Goal: Task Accomplishment & Management: Manage account settings

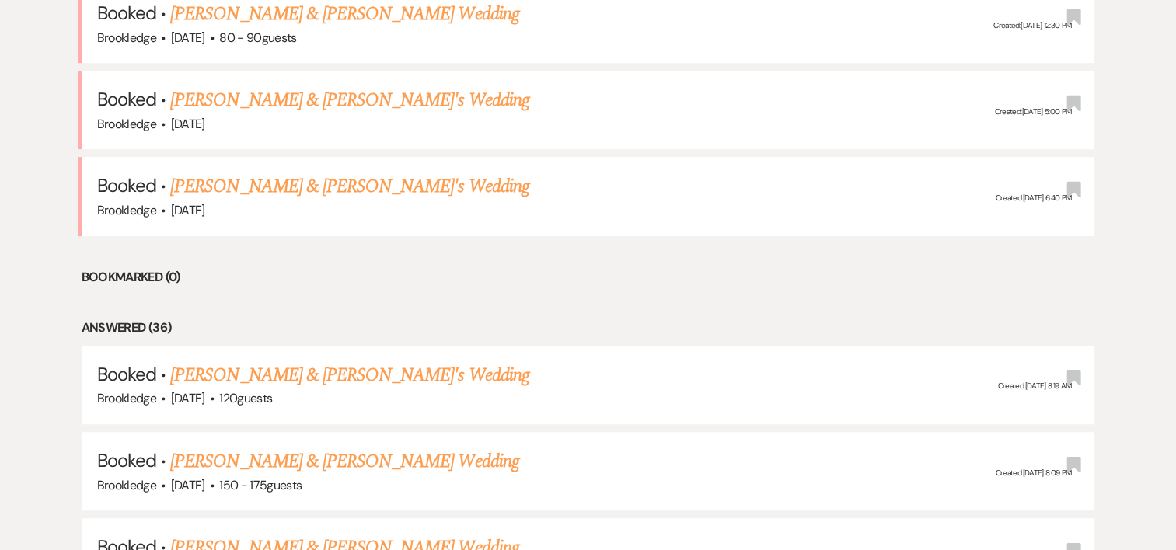
scroll to position [719, 0]
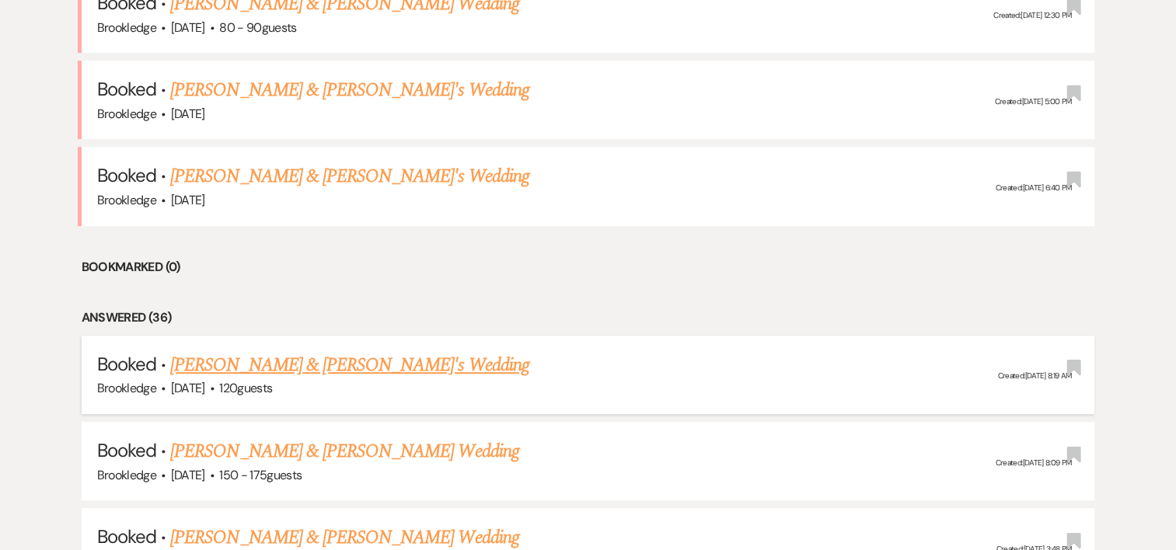
click at [217, 368] on link "[PERSON_NAME] & [PERSON_NAME]'s Wedding" at bounding box center [349, 365] width 359 height 28
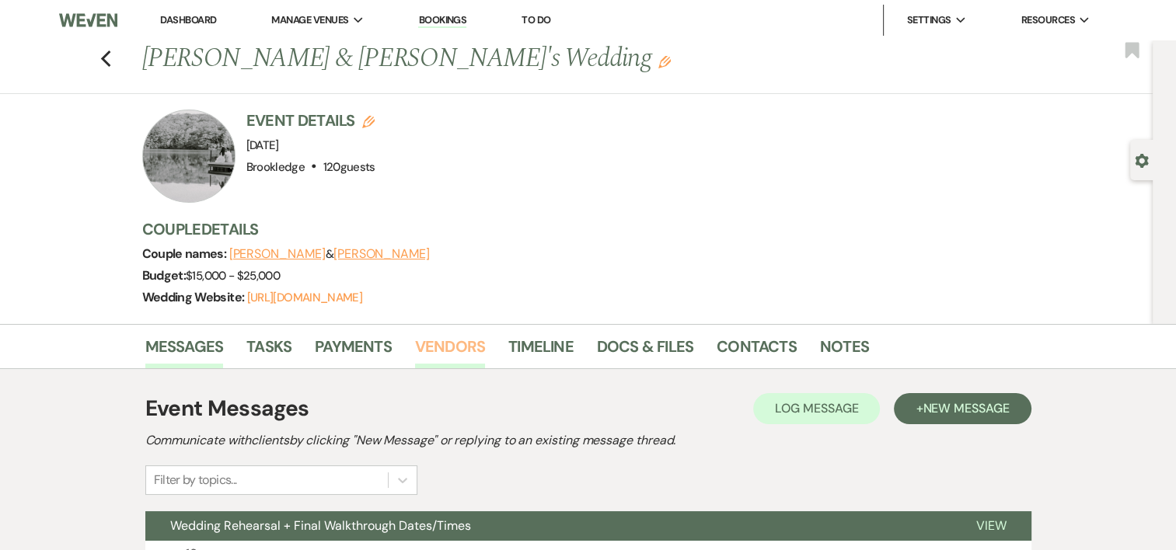
click at [448, 336] on link "Vendors" at bounding box center [450, 351] width 70 height 34
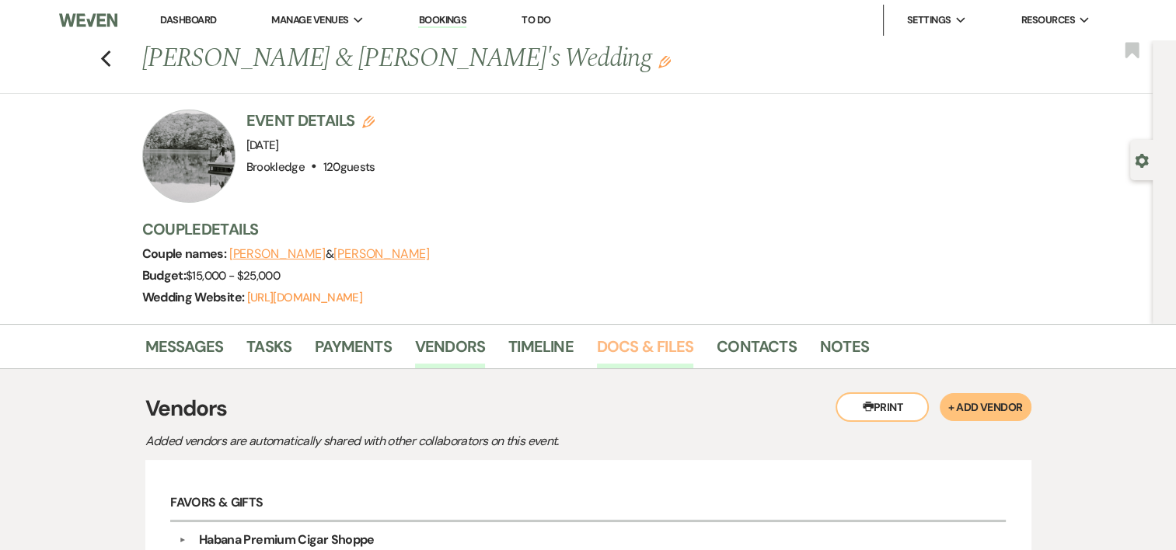
click at [660, 345] on link "Docs & Files" at bounding box center [645, 351] width 96 height 34
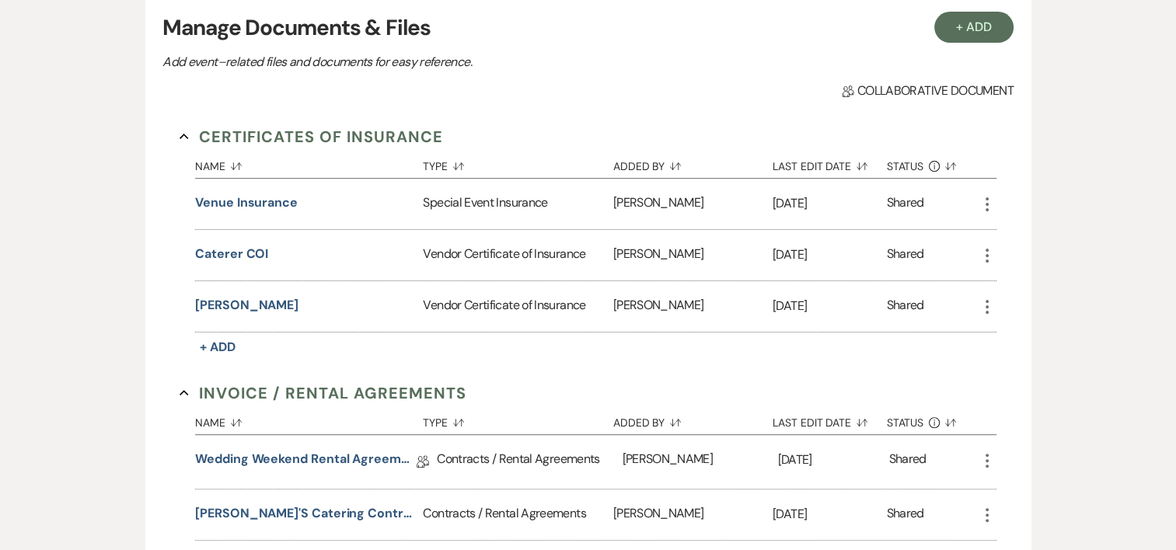
scroll to position [405, 0]
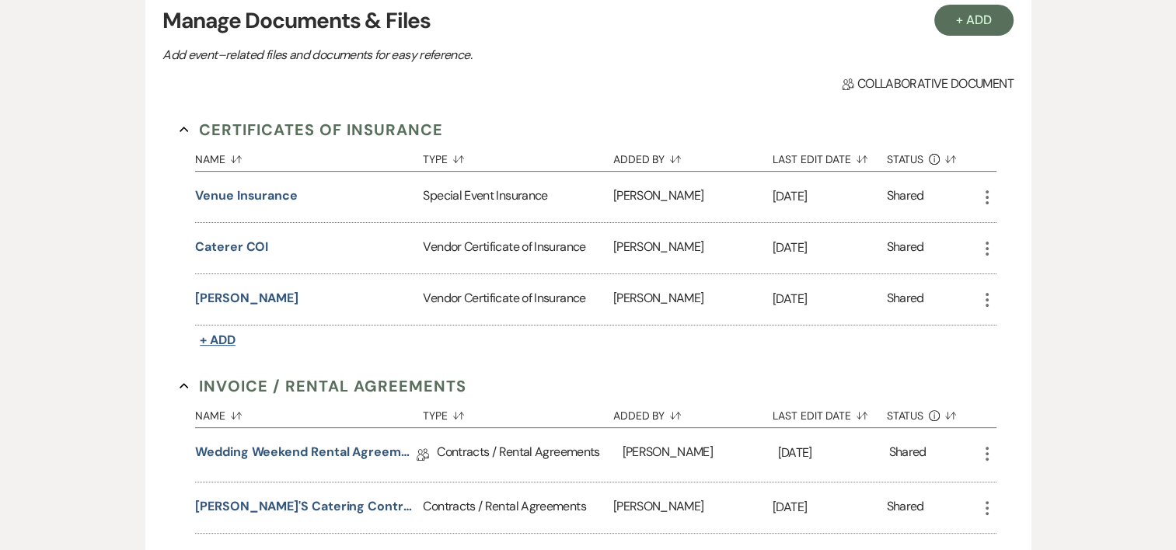
click at [221, 336] on span "+ Add" at bounding box center [218, 340] width 36 height 16
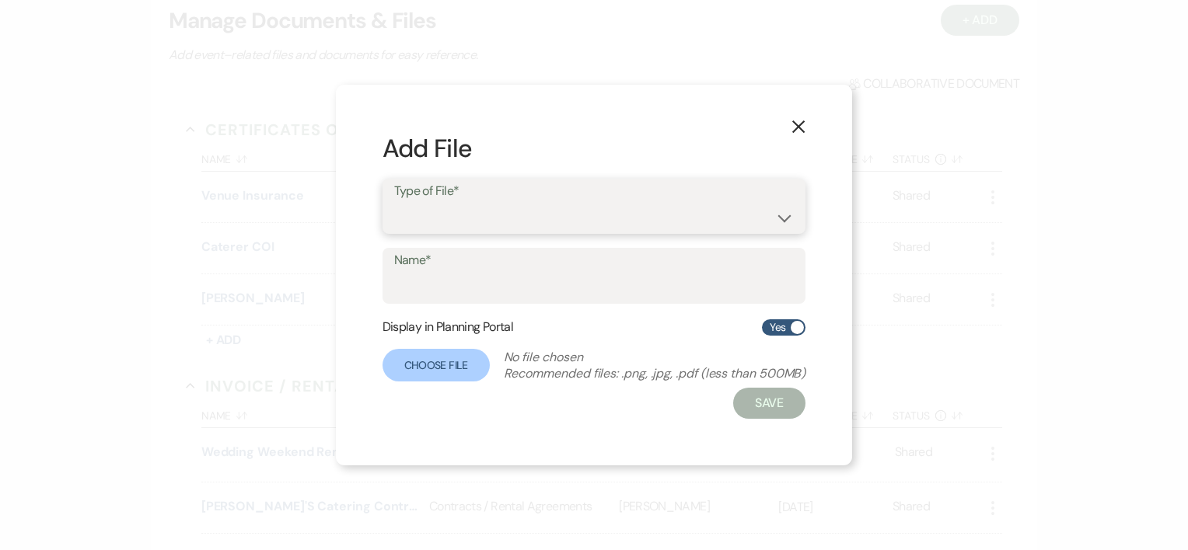
click at [505, 212] on select "Special Event Insurance Vendor Certificate of Insurance" at bounding box center [594, 217] width 400 height 30
select select "18"
click at [394, 202] on select "Special Event Insurance Vendor Certificate of Insurance" at bounding box center [594, 217] width 400 height 30
click at [493, 279] on input "Name*" at bounding box center [594, 287] width 400 height 30
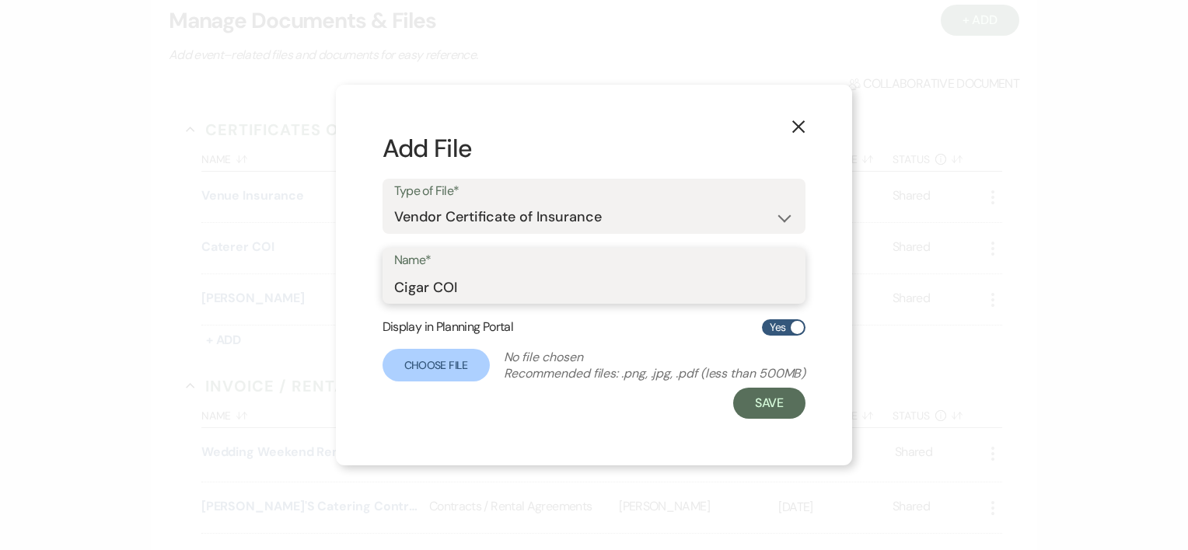
type input "Cigar COI"
click at [457, 382] on form "Add File Type of File* Special Event Insurance Vendor Certificate of Insurance …" at bounding box center [594, 275] width 424 height 288
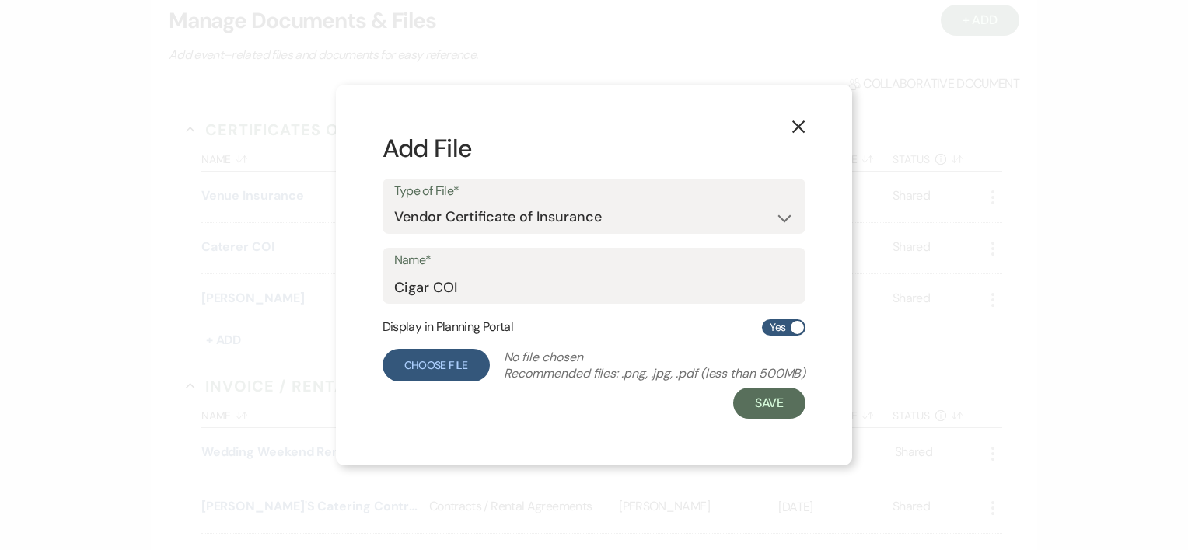
click at [456, 361] on label "Choose File" at bounding box center [435, 365] width 107 height 33
click at [0, 0] on input "Choose File" at bounding box center [0, 0] width 0 height 0
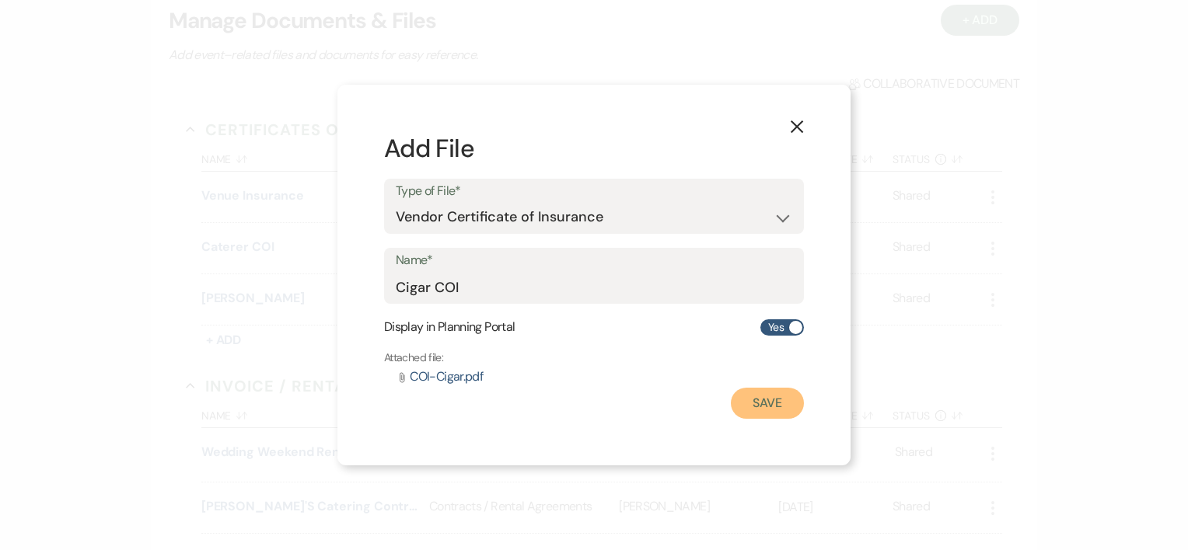
click at [770, 409] on button "Save" at bounding box center [767, 403] width 73 height 31
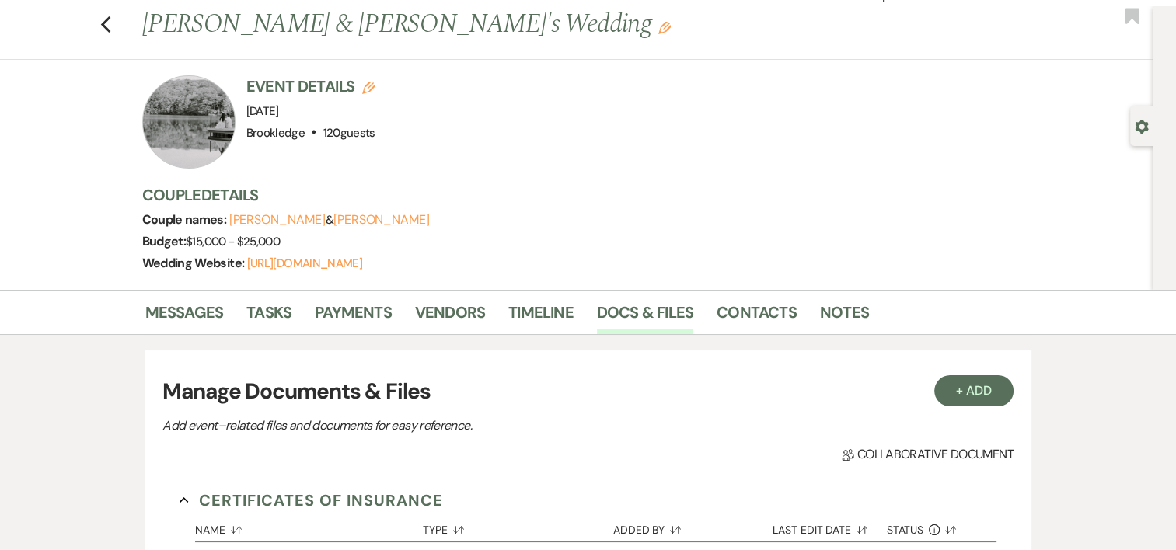
scroll to position [0, 0]
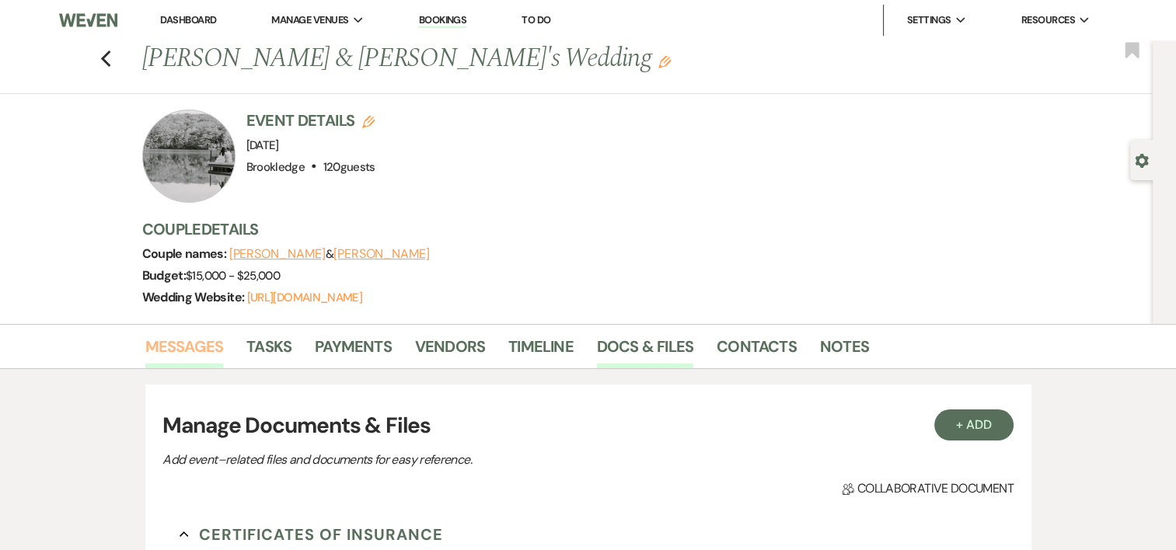
click at [201, 339] on link "Messages" at bounding box center [184, 351] width 79 height 34
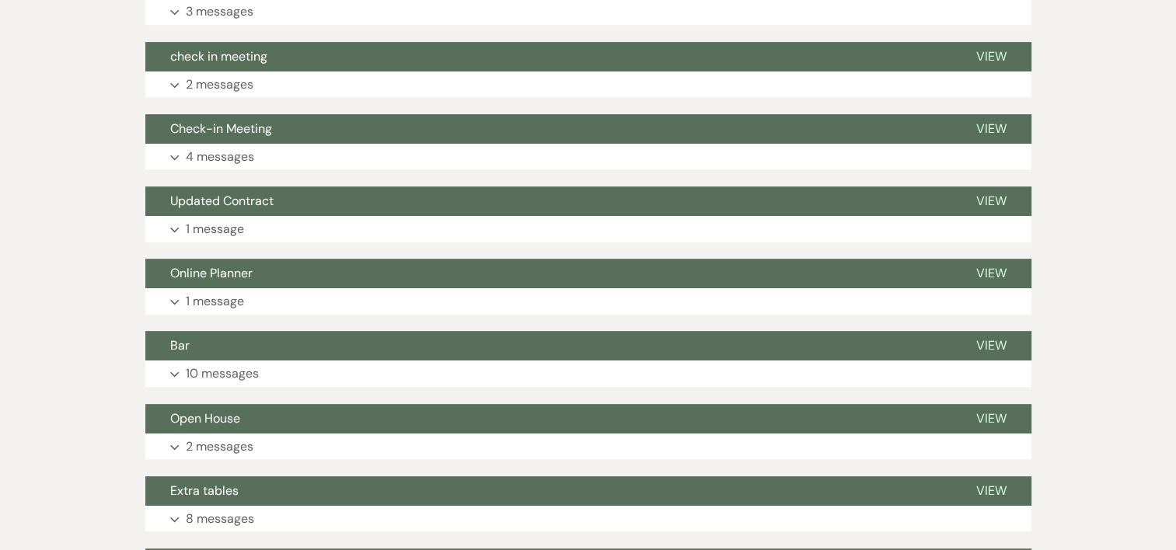
scroll to position [616, 0]
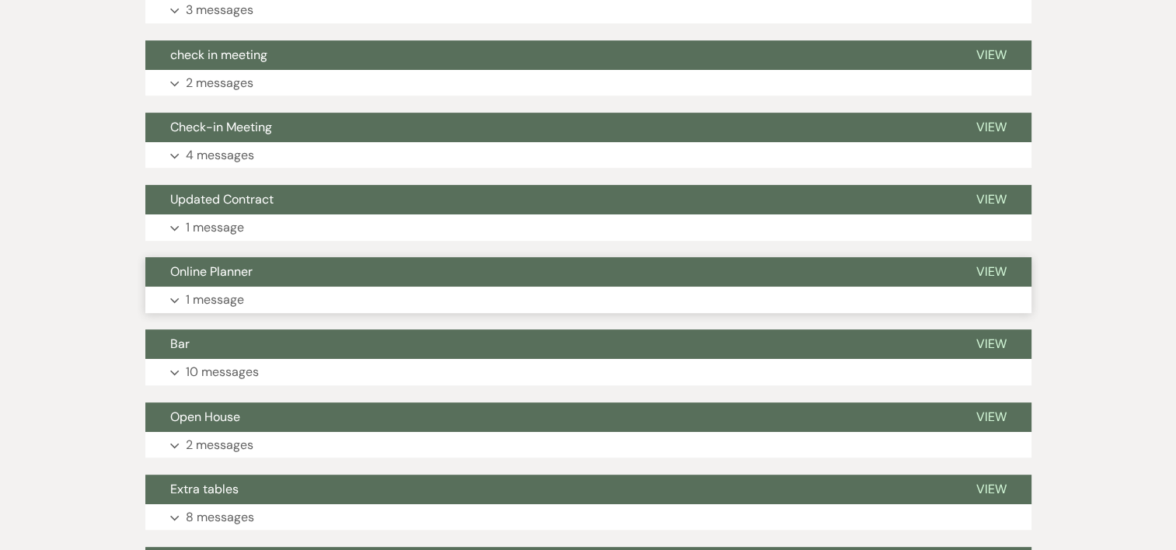
click at [210, 295] on p "1 message" at bounding box center [215, 300] width 58 height 20
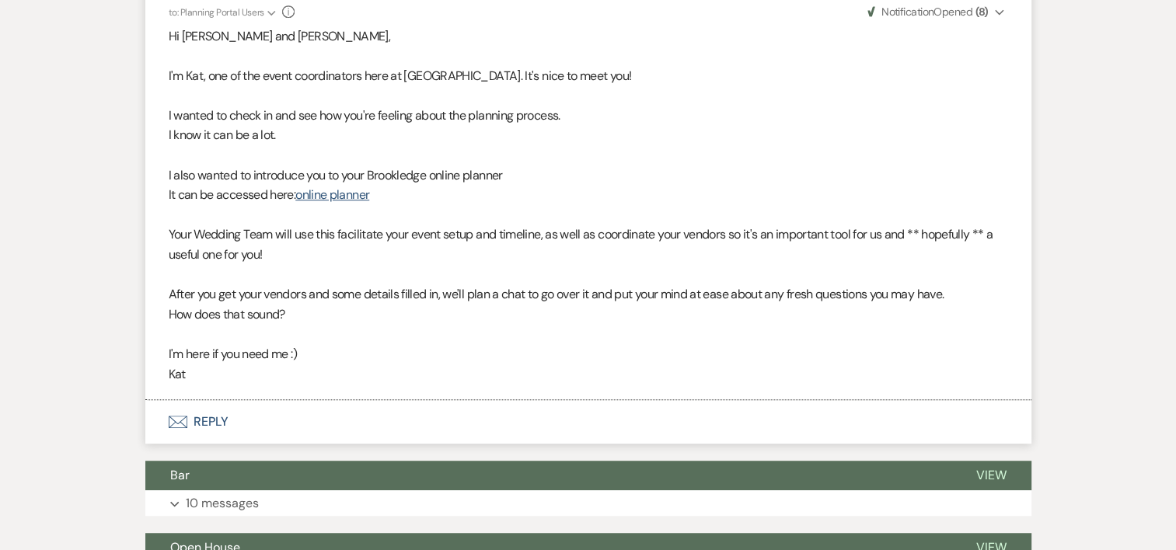
scroll to position [950, 0]
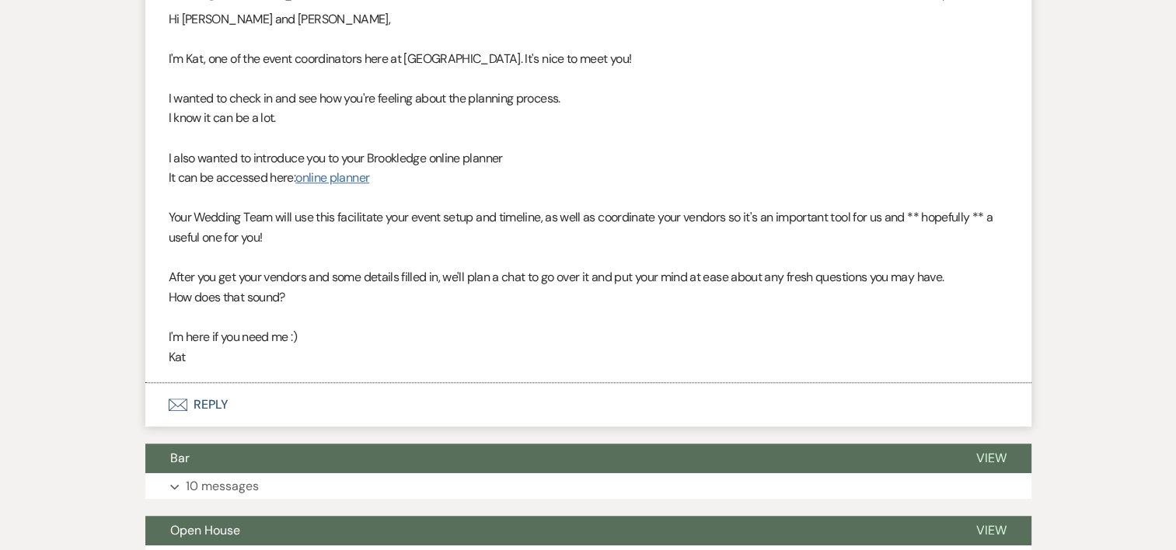
click at [320, 177] on link "online planner" at bounding box center [332, 177] width 74 height 16
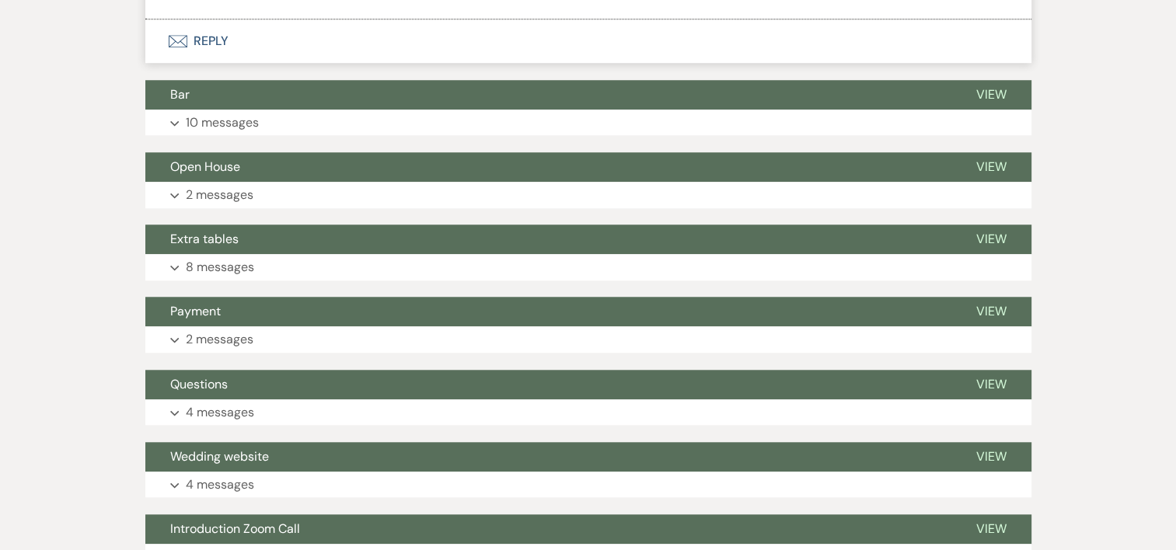
scroll to position [1308, 0]
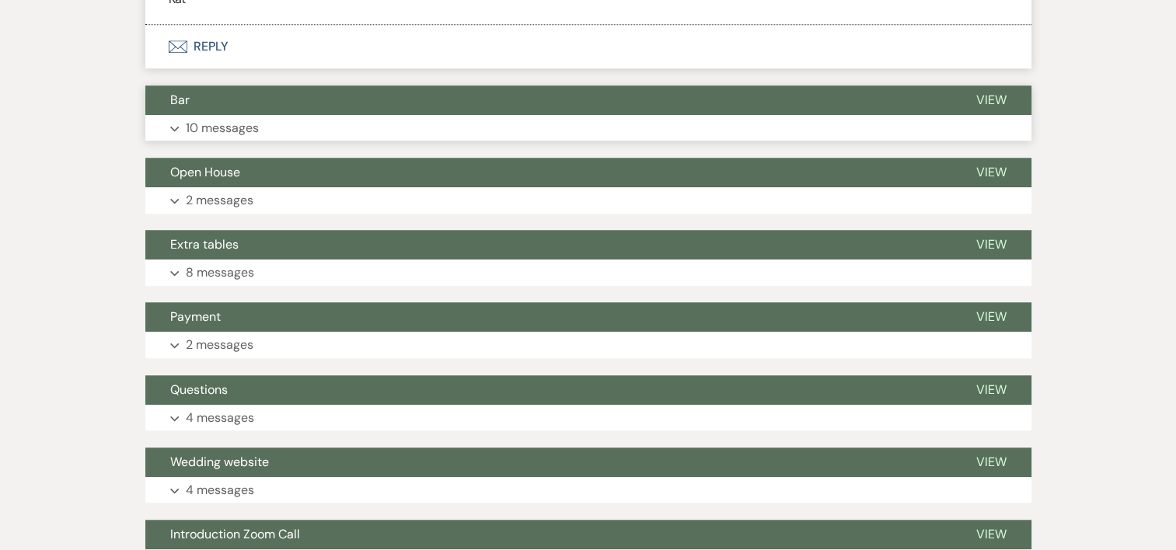
click at [193, 127] on p "10 messages" at bounding box center [222, 128] width 73 height 20
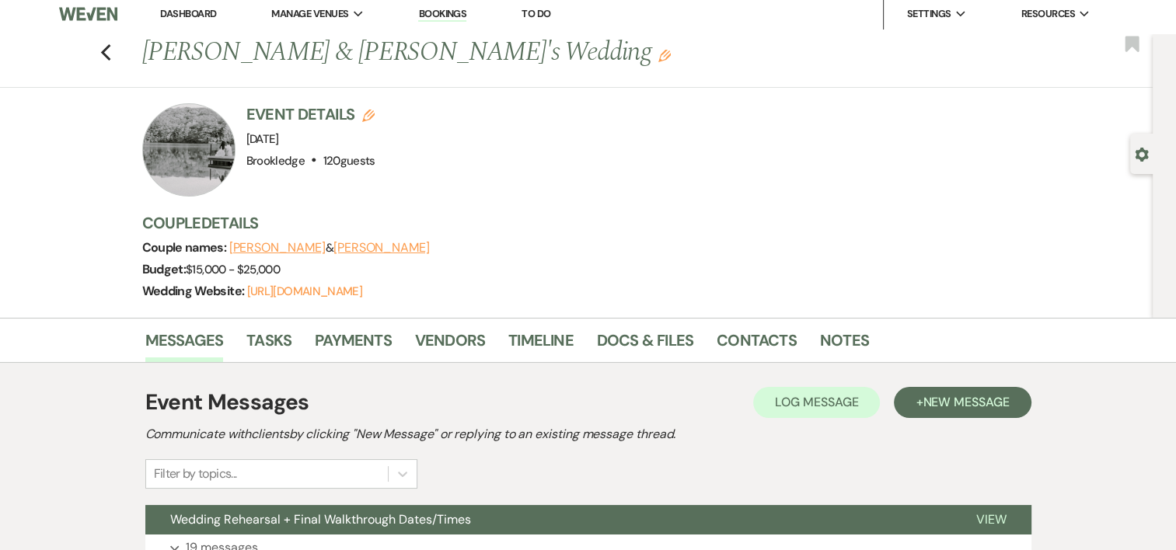
scroll to position [0, 0]
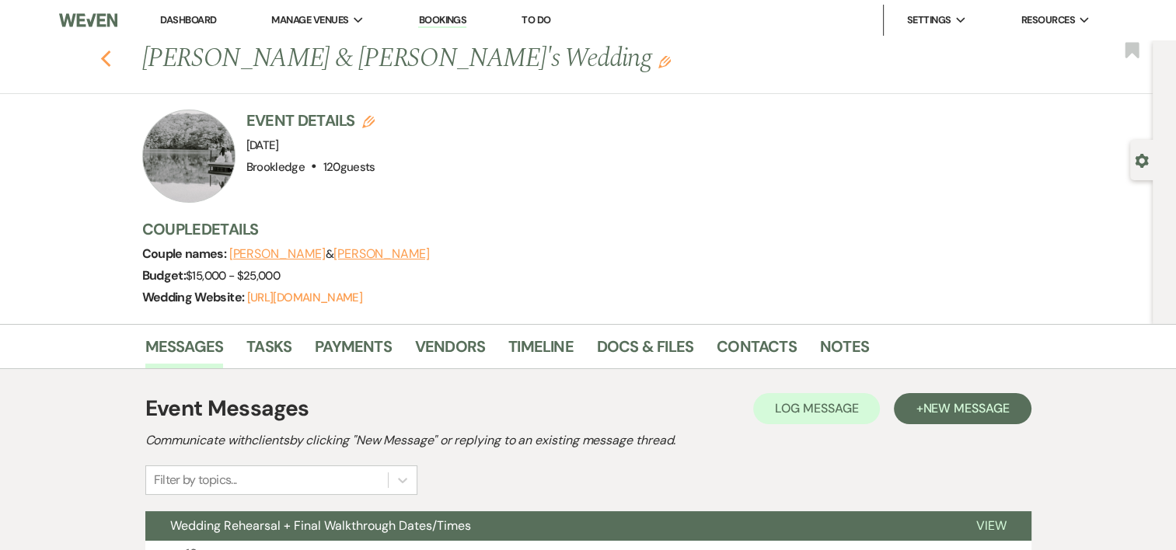
click at [112, 57] on icon "Previous" at bounding box center [106, 59] width 12 height 19
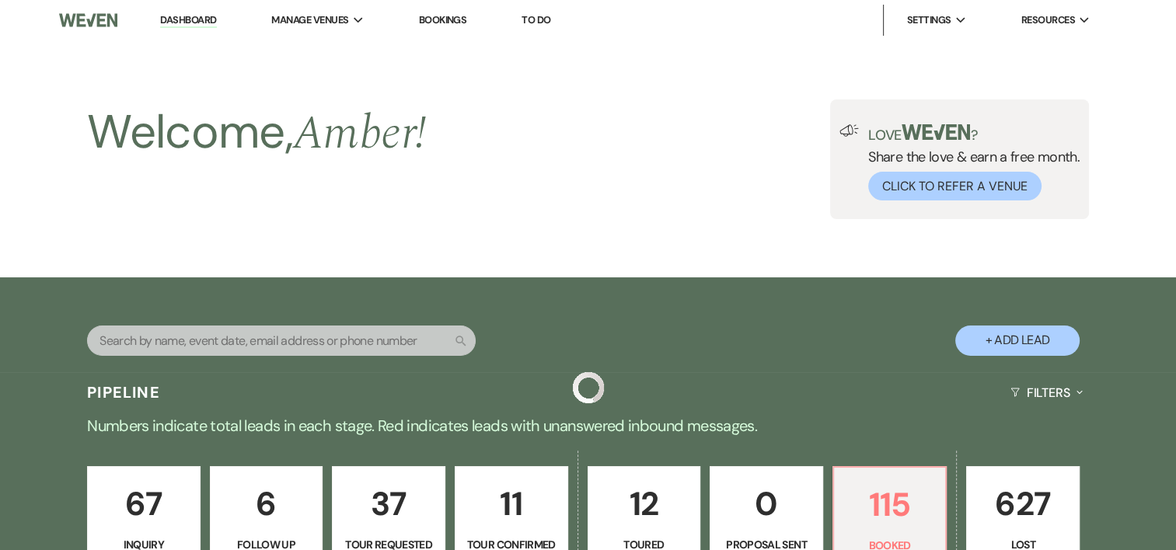
scroll to position [719, 0]
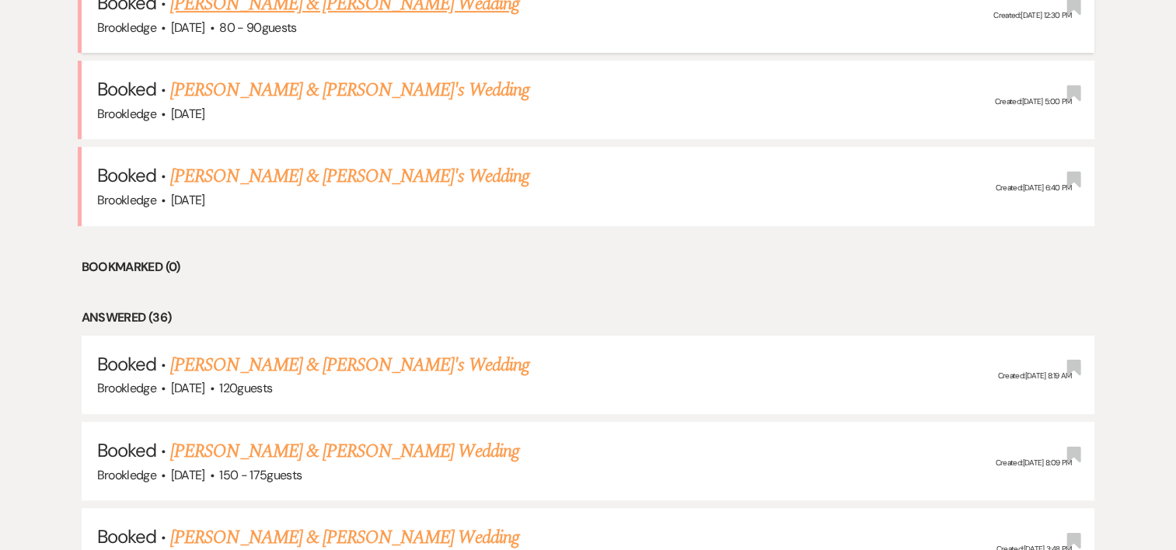
click at [291, 6] on link "[PERSON_NAME] & [PERSON_NAME] Wedding" at bounding box center [344, 4] width 348 height 28
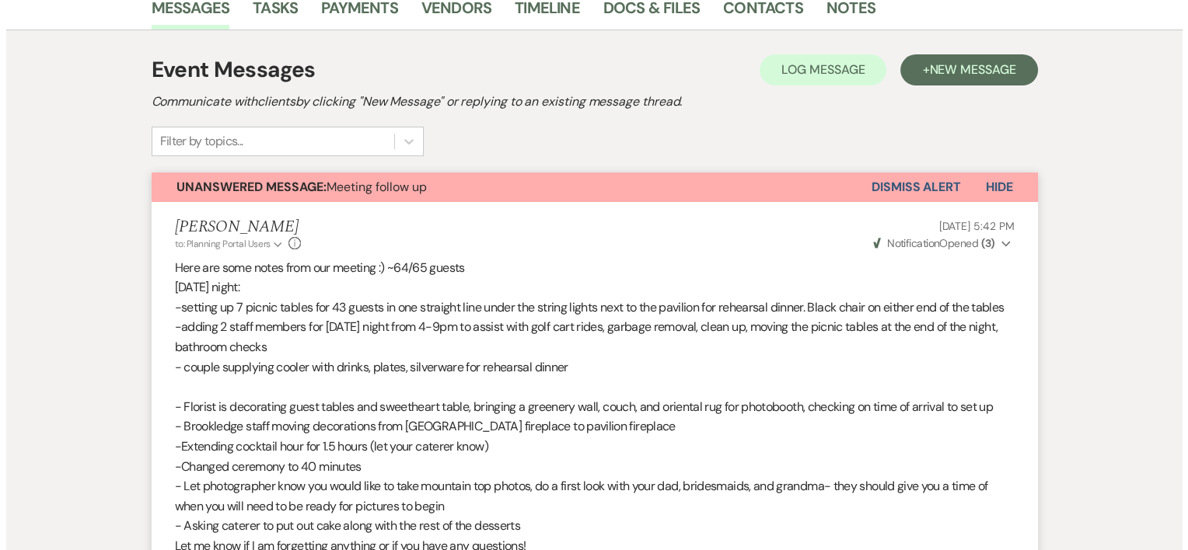
scroll to position [298, 0]
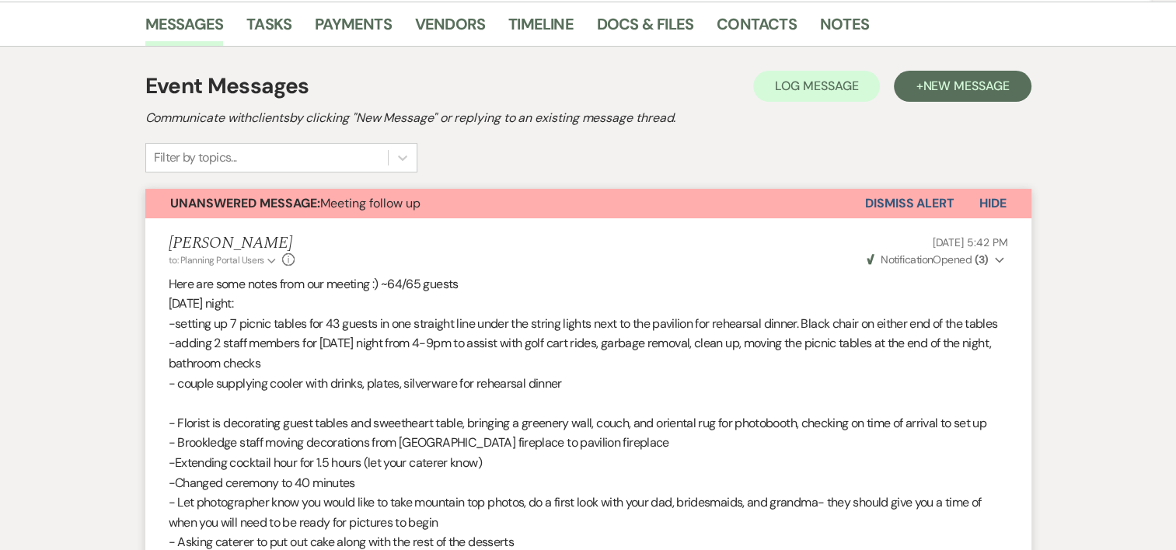
click at [936, 204] on button "Dismiss Alert" at bounding box center [909, 204] width 89 height 30
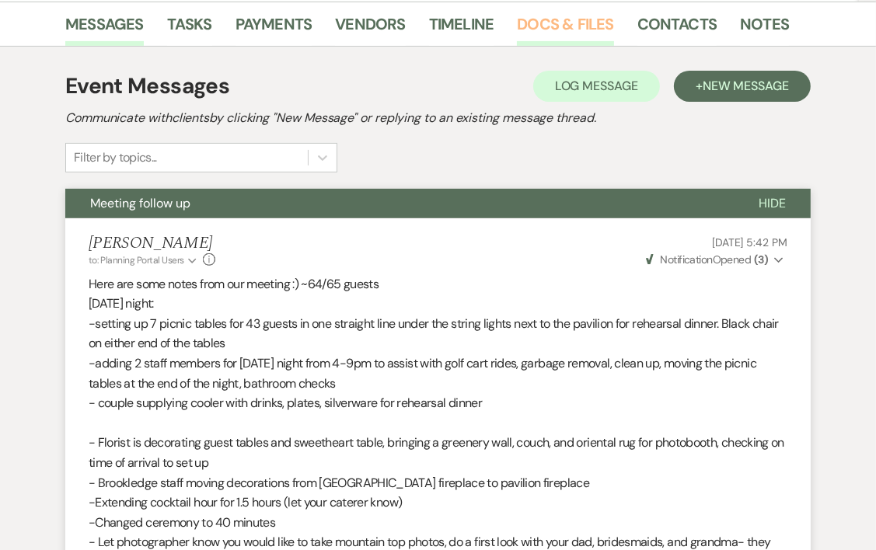
click at [548, 19] on link "Docs & Files" at bounding box center [565, 29] width 96 height 34
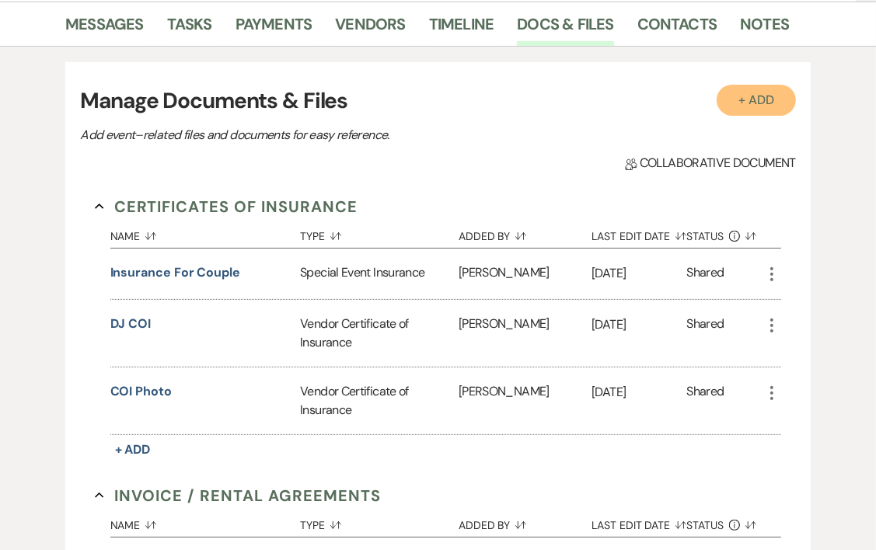
click at [773, 85] on button "+ Add" at bounding box center [756, 100] width 79 height 31
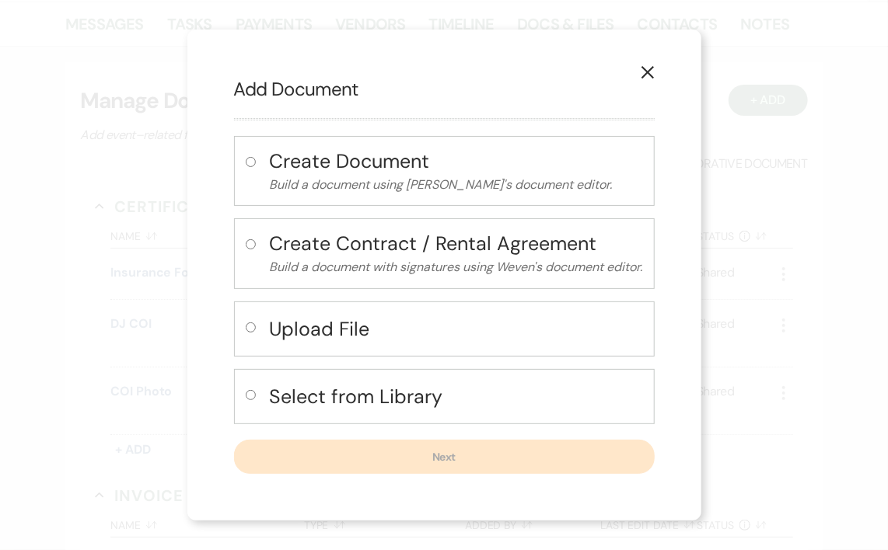
click at [367, 344] on button "Upload File" at bounding box center [456, 329] width 373 height 32
radio input "true"
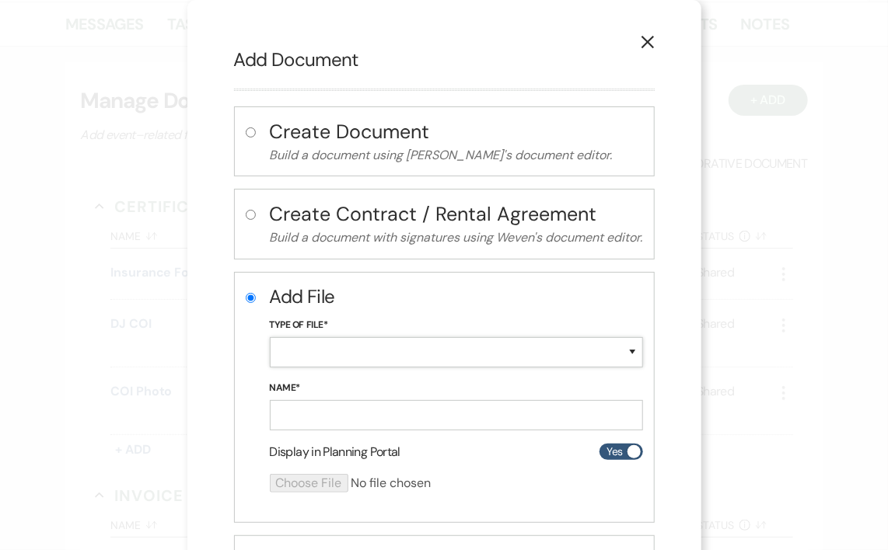
click at [370, 353] on select "Special Event Insurance Vendor Certificate of Insurance Contracts / Rental Agre…" at bounding box center [456, 352] width 373 height 30
select select "14"
click at [270, 337] on select "Special Event Insurance Vendor Certificate of Insurance Contracts / Rental Agre…" at bounding box center [456, 352] width 373 height 30
click at [405, 407] on input "Name*" at bounding box center [456, 415] width 373 height 30
type input "Updated seating chart"
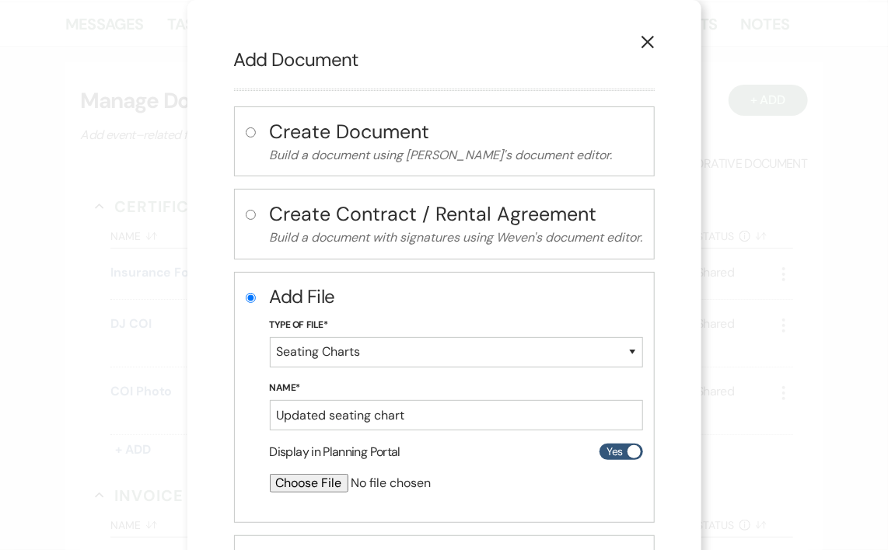
click at [311, 487] on input "file" at bounding box center [415, 483] width 291 height 19
type input "C:\fakepath\Seating chart.docx"
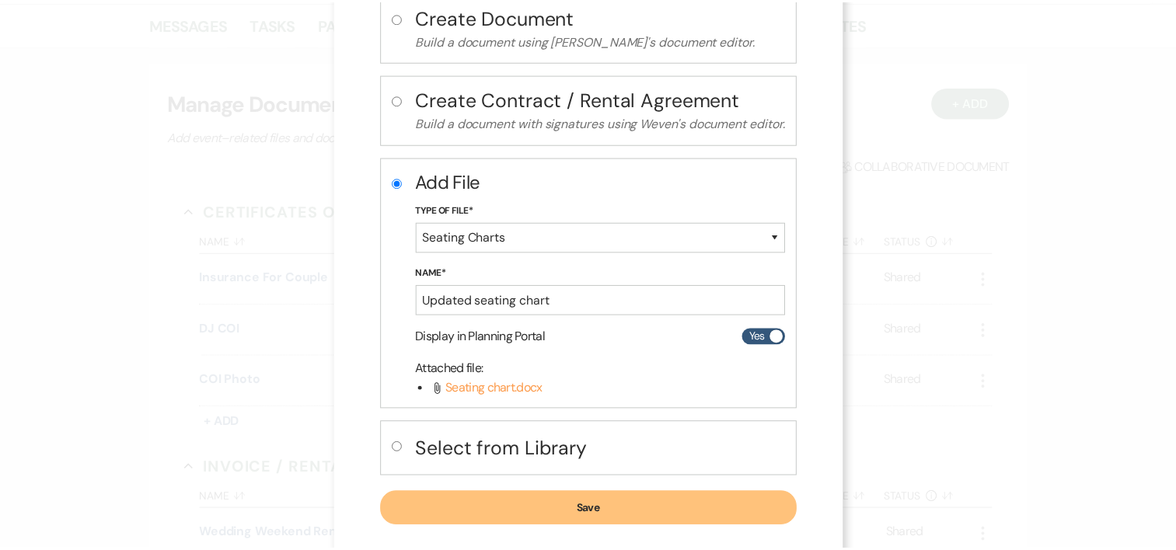
scroll to position [136, 0]
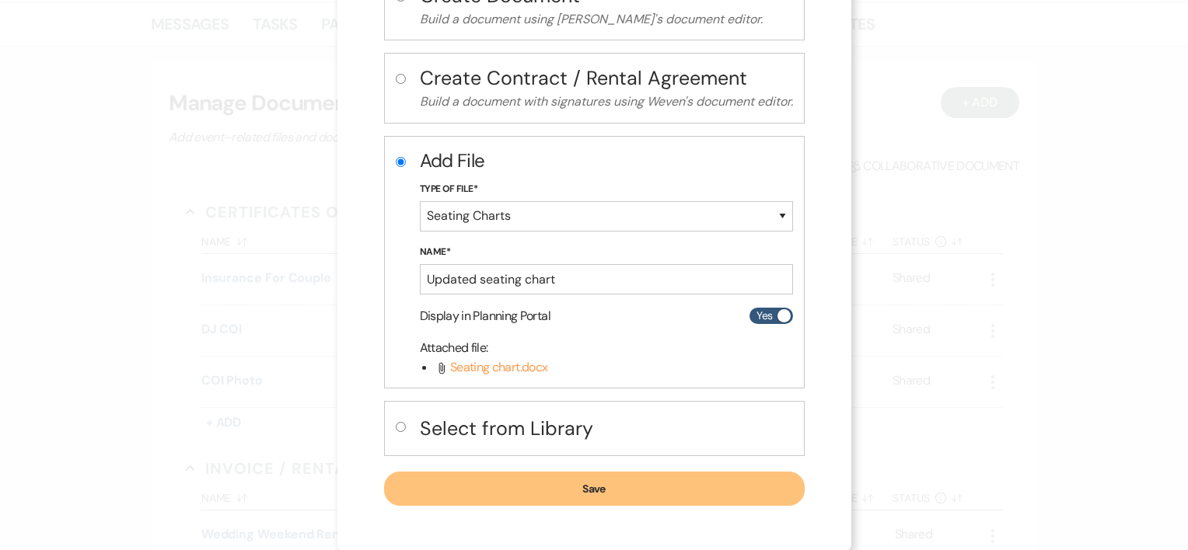
click at [637, 492] on button "Save" at bounding box center [594, 489] width 421 height 34
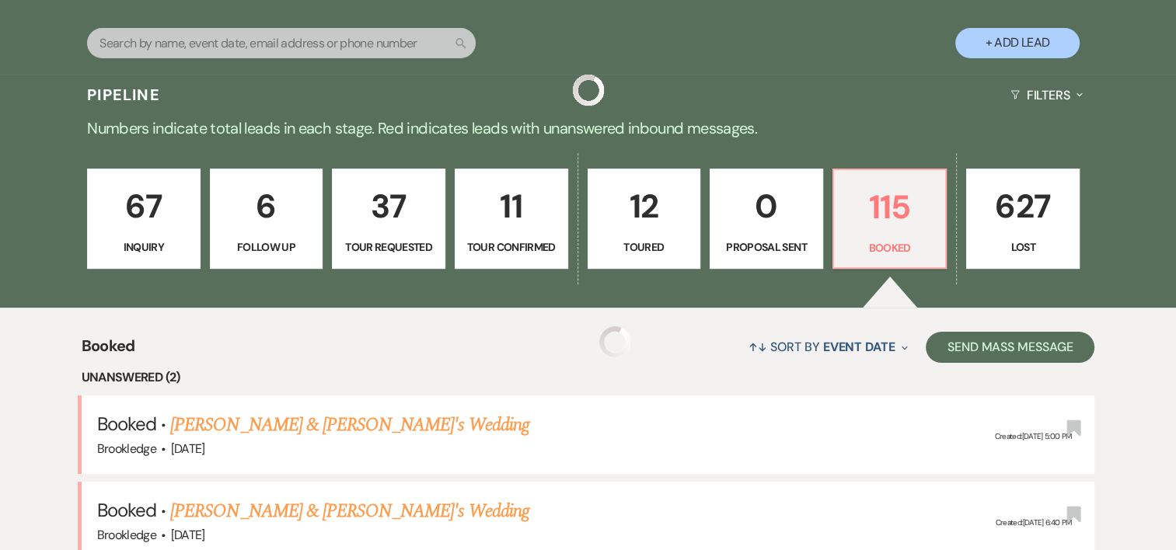
scroll to position [719, 0]
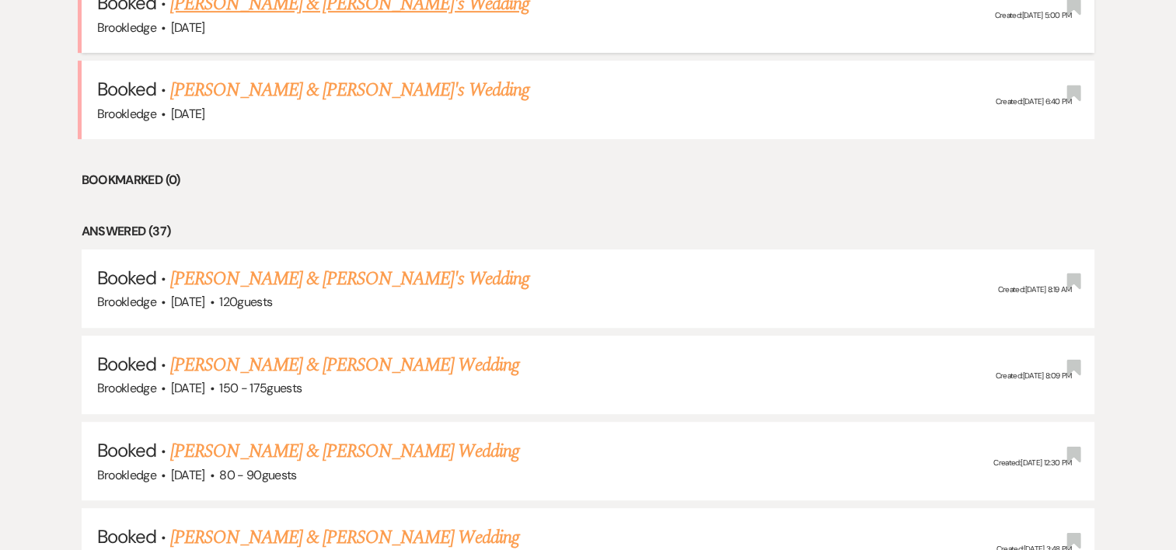
click at [280, 4] on link "[PERSON_NAME] & [PERSON_NAME]'s Wedding" at bounding box center [349, 4] width 359 height 28
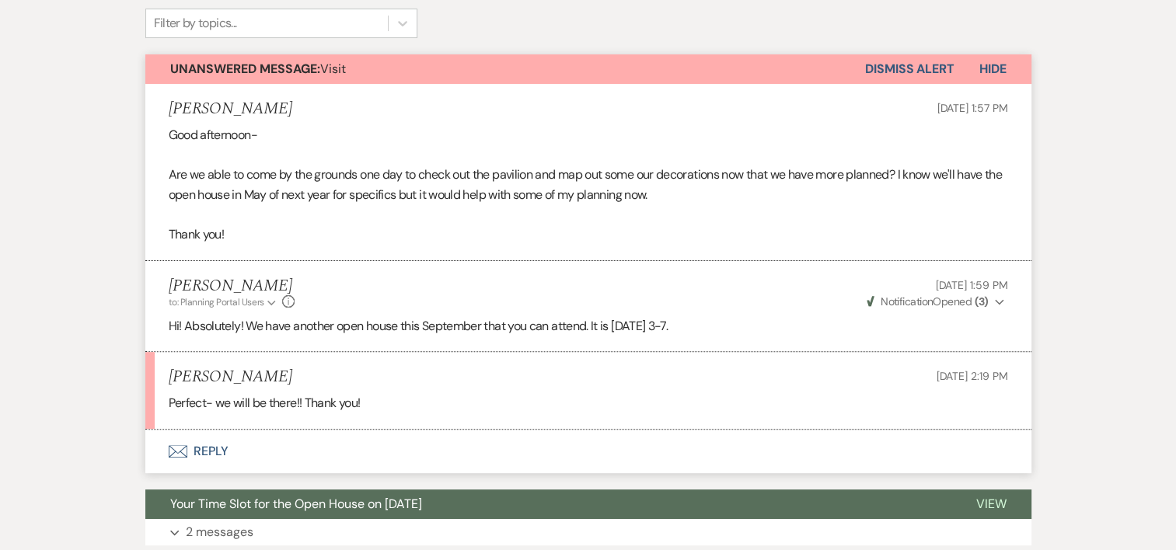
scroll to position [317, 0]
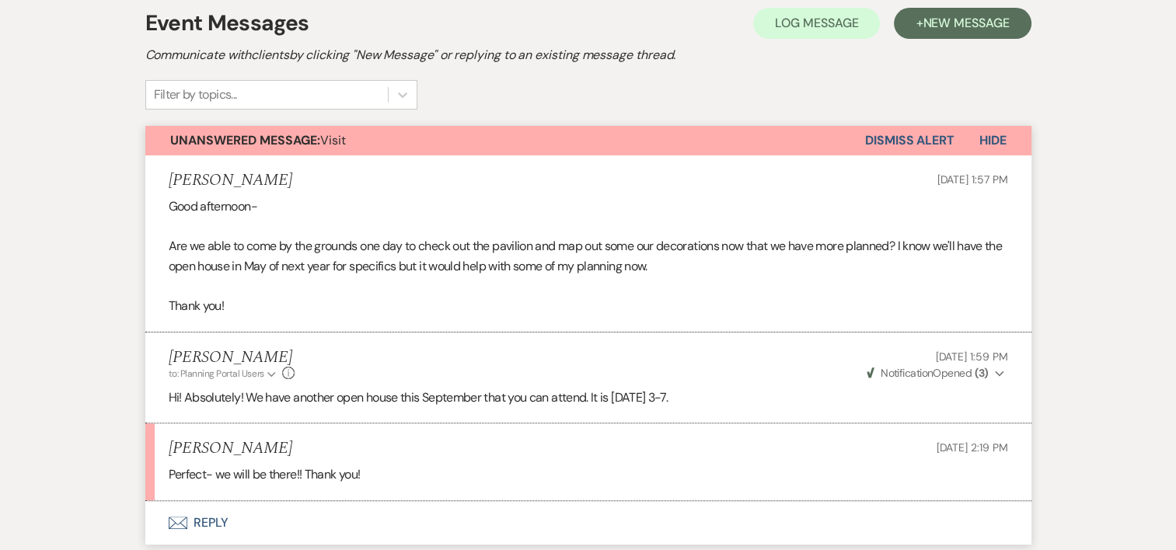
click at [871, 136] on button "Dismiss Alert" at bounding box center [909, 141] width 89 height 30
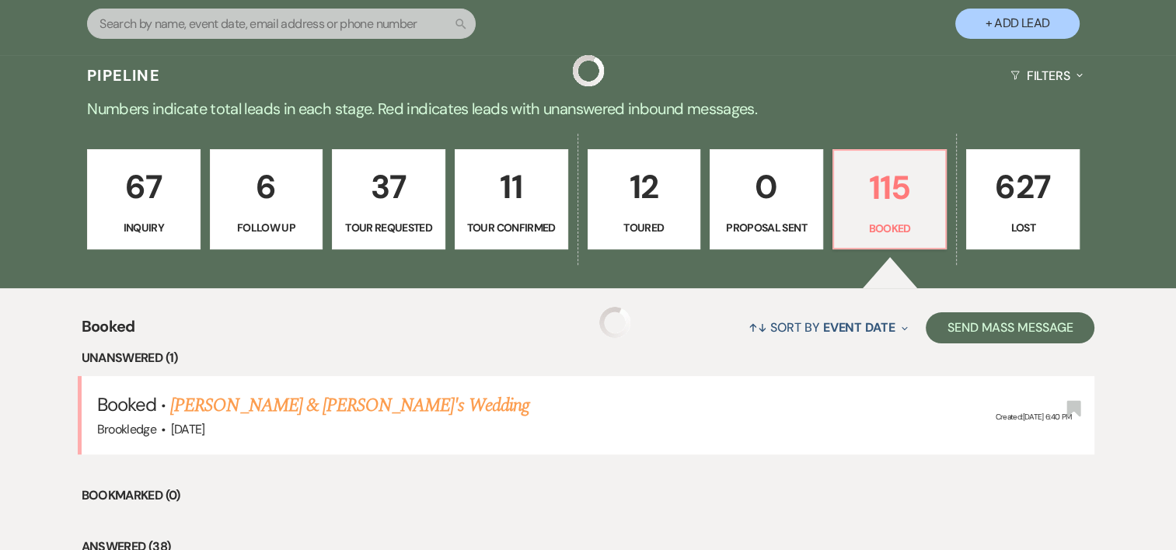
scroll to position [719, 0]
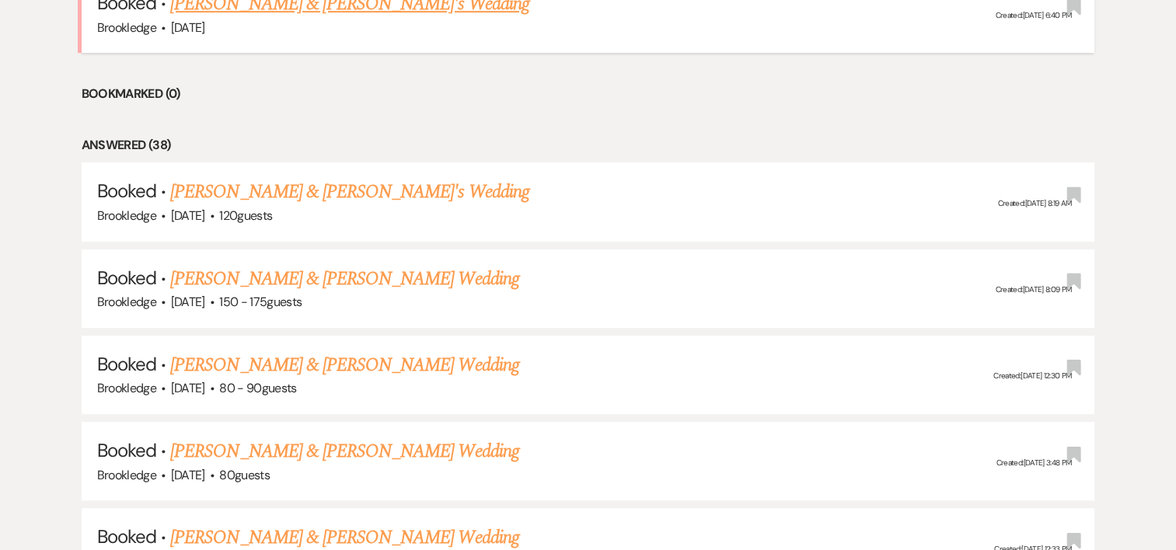
click at [239, 9] on link "[PERSON_NAME] & [PERSON_NAME]'s Wedding" at bounding box center [349, 4] width 359 height 28
